Goal: Task Accomplishment & Management: Manage account settings

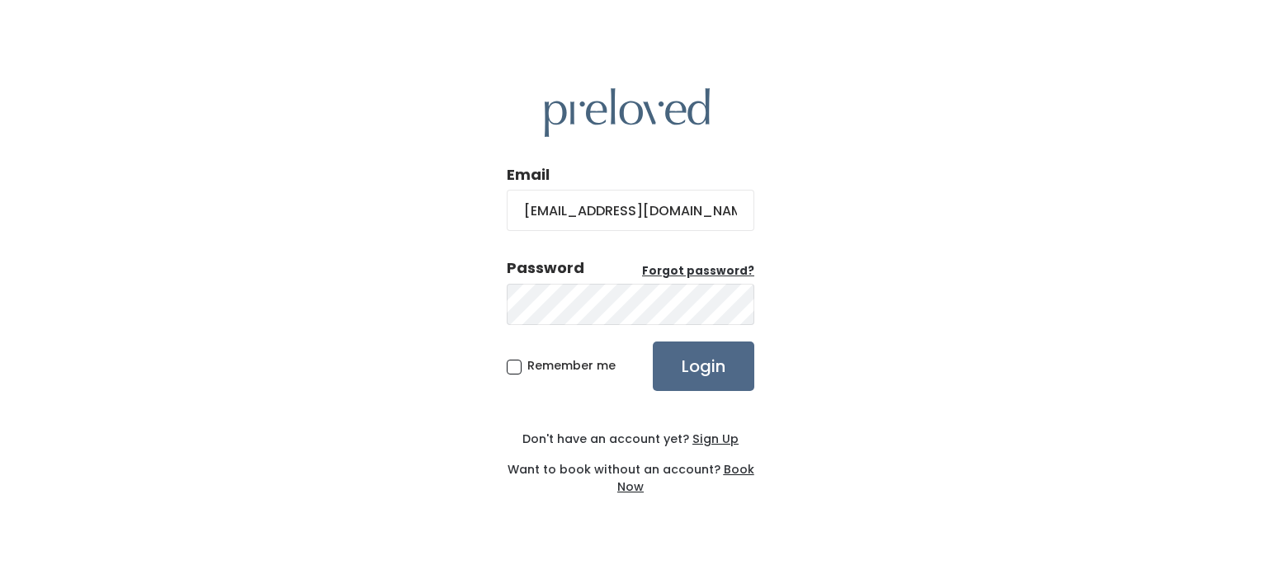
scroll to position [0, 7]
type input "[EMAIL_ADDRESS][DOMAIN_NAME]"
drag, startPoint x: 574, startPoint y: 325, endPoint x: 806, endPoint y: 446, distance: 260.6
click at [806, 446] on div "Email [EMAIL_ADDRESS][DOMAIN_NAME] Password Forgot password? Remember me Login …" at bounding box center [630, 292] width 1261 height 584
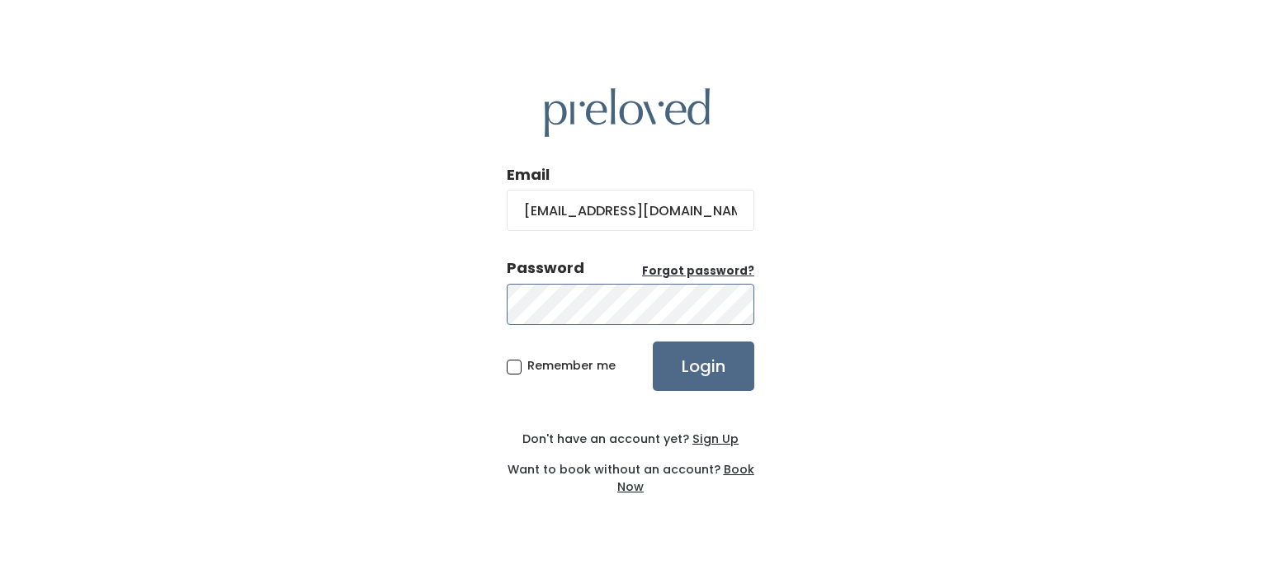
click at [653, 342] on input "Login" at bounding box center [704, 367] width 102 height 50
click at [683, 366] on input "Login" at bounding box center [704, 367] width 102 height 50
click at [653, 342] on input "Login" at bounding box center [704, 367] width 102 height 50
click at [1113, 95] on div "Email [EMAIL_ADDRESS][DOMAIN_NAME] Password Forgot password? Remember me Login …" at bounding box center [630, 292] width 1261 height 584
drag, startPoint x: 583, startPoint y: 243, endPoint x: 410, endPoint y: 291, distance: 178.8
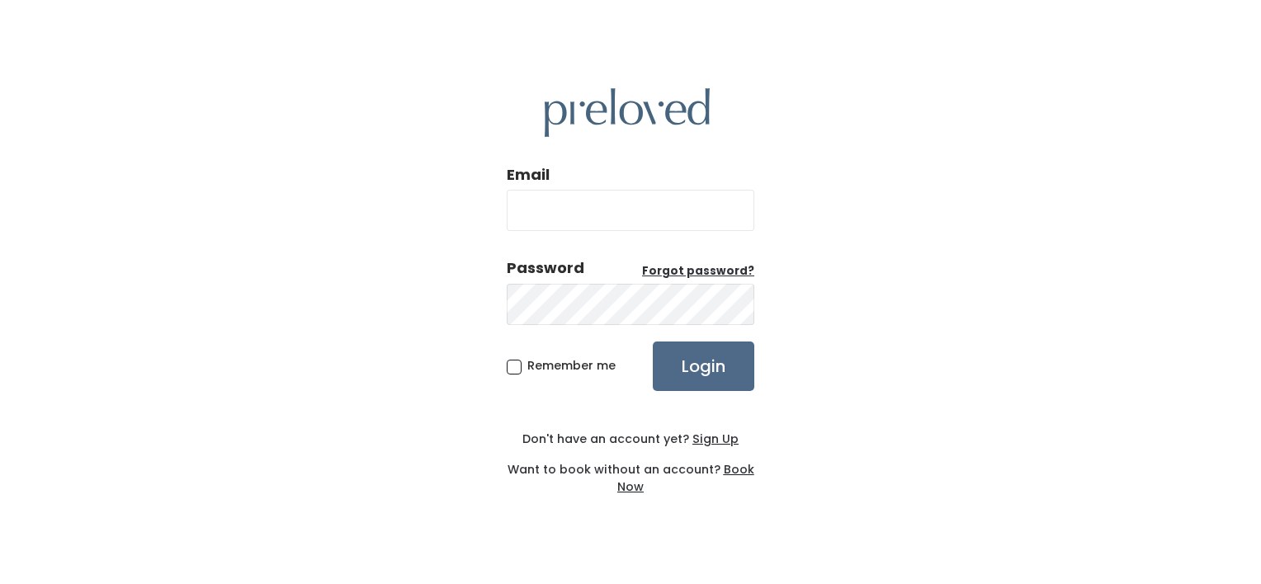
click at [410, 291] on div "Email Password Forgot password? Remember me Login Don't have an account yet? Si…" at bounding box center [630, 292] width 1261 height 584
click at [545, 218] on input "Email" at bounding box center [631, 210] width 248 height 41
type input "constancethomas12@gmail.com"
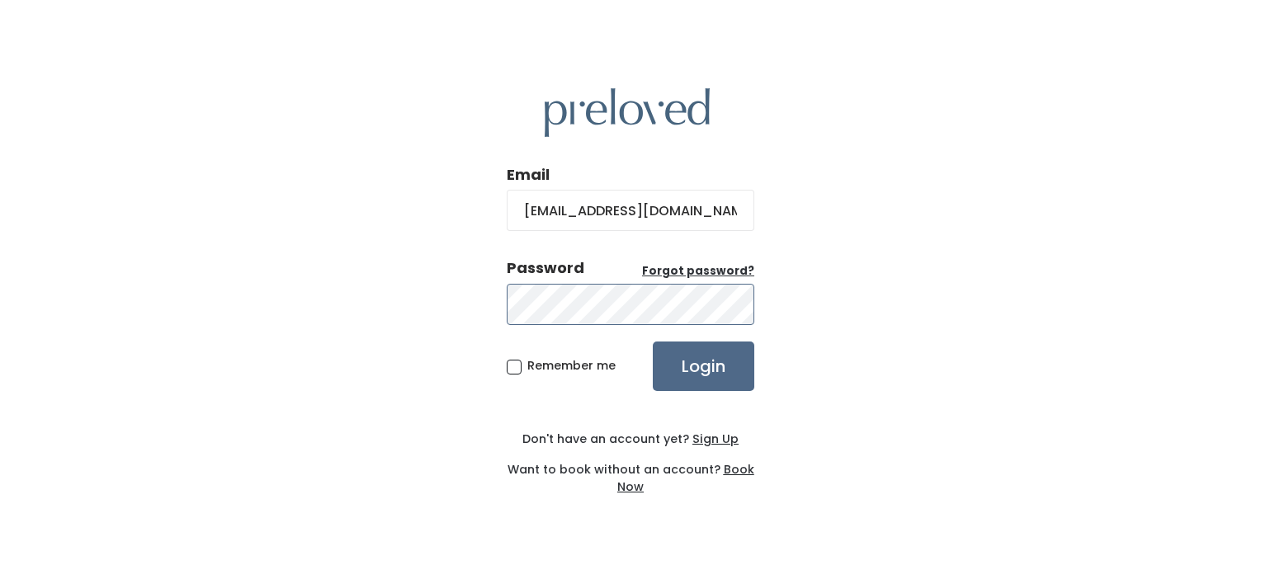
click at [653, 342] on input "Login" at bounding box center [704, 367] width 102 height 50
click at [985, 339] on div "Email constancethomas12@gmail.com Password Forgot password? Remember me Login D…" at bounding box center [630, 292] width 1261 height 584
click at [512, 522] on div "Email constancethomas12@gmail.com Password Forgot password? Remember me Login D…" at bounding box center [631, 292] width 248 height 487
click at [1170, 28] on div "Email Password Forgot password? Remember me Login Don't have an account yet? Si…" at bounding box center [630, 292] width 1261 height 584
